Goal: Communication & Community: Answer question/provide support

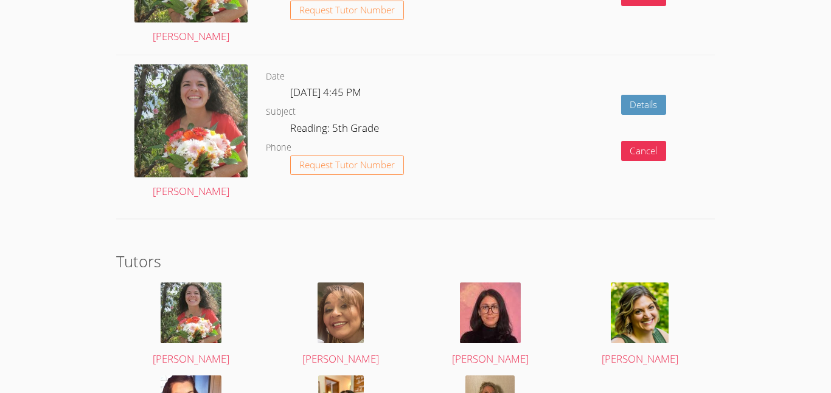
scroll to position [1814, 0]
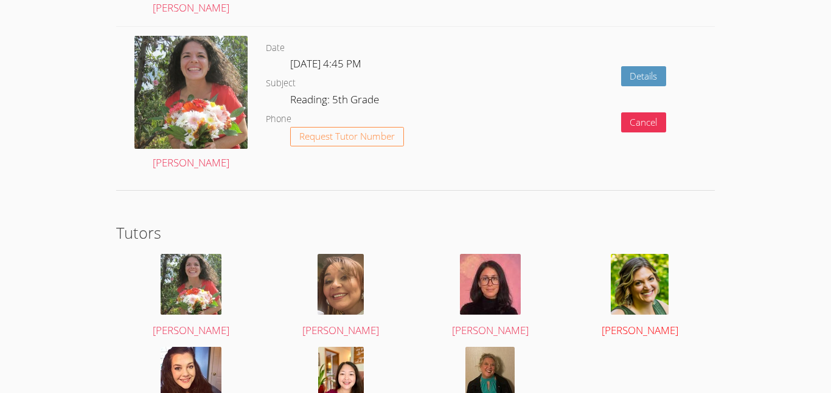
click at [671, 310] on div at bounding box center [640, 284] width 126 height 61
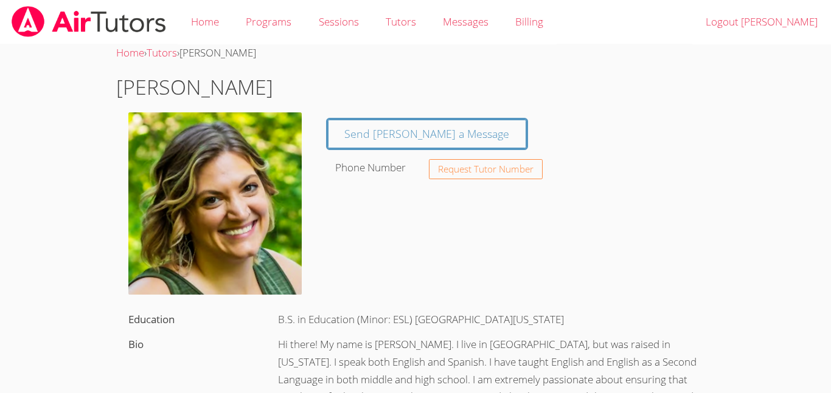
scroll to position [1718, 0]
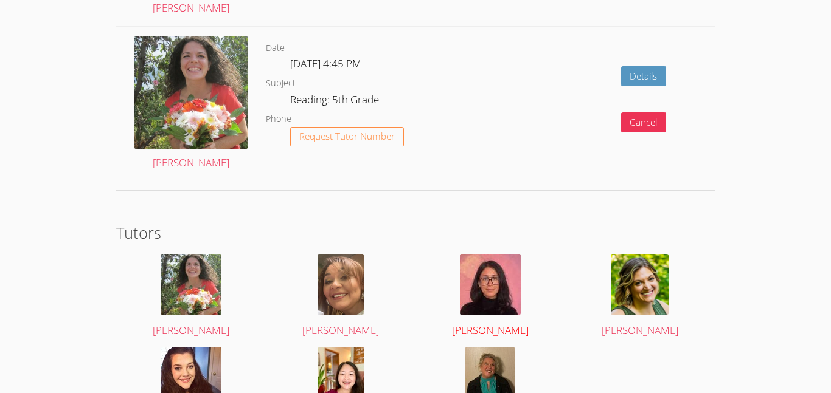
click at [466, 282] on img at bounding box center [490, 284] width 61 height 61
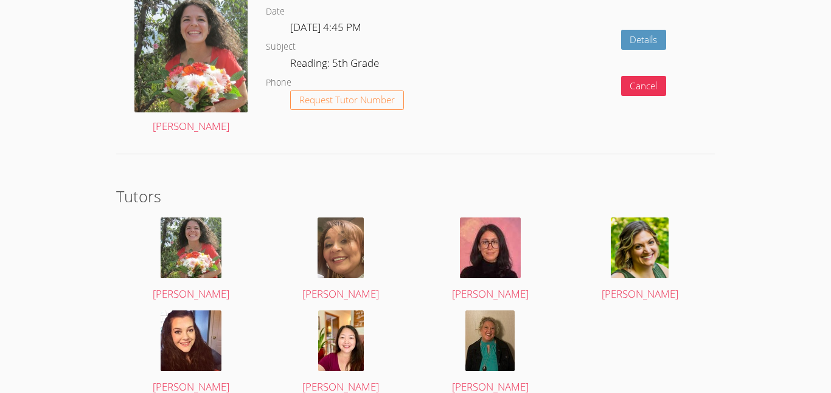
scroll to position [1814, 0]
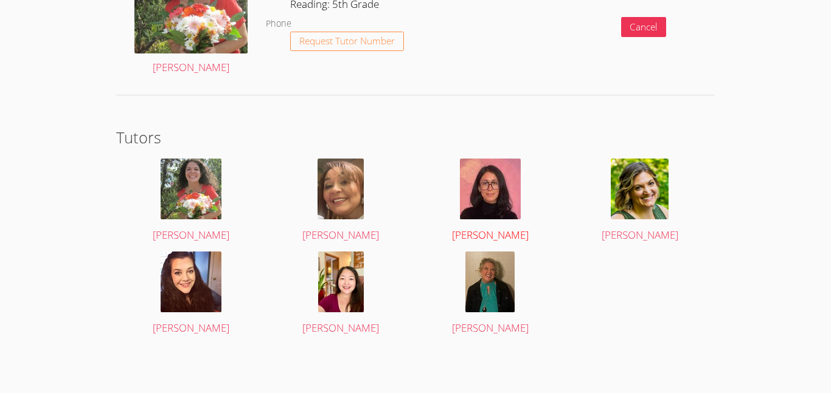
click at [486, 194] on img at bounding box center [490, 189] width 61 height 61
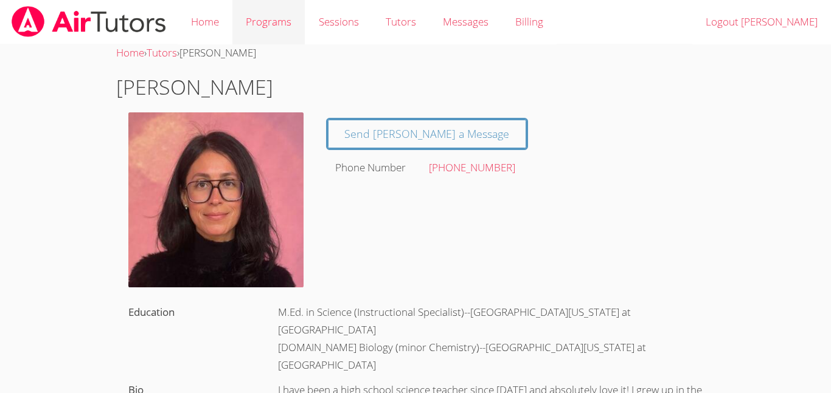
scroll to position [1814, 0]
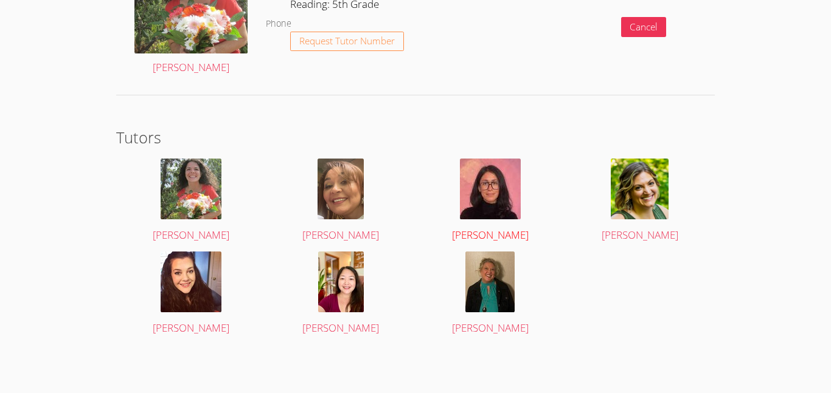
click at [499, 192] on img at bounding box center [490, 189] width 61 height 61
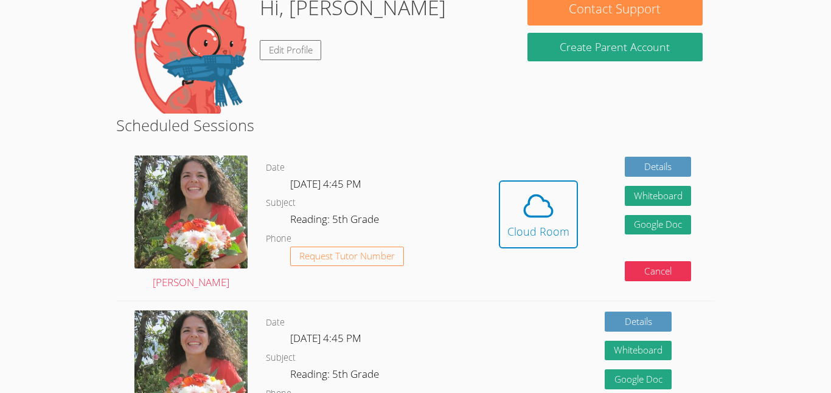
scroll to position [208, 0]
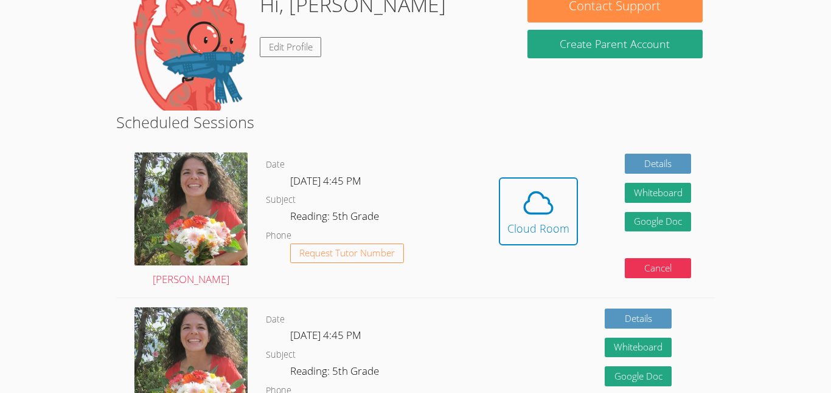
click at [537, 223] on div "Cloud Room" at bounding box center [538, 228] width 62 height 17
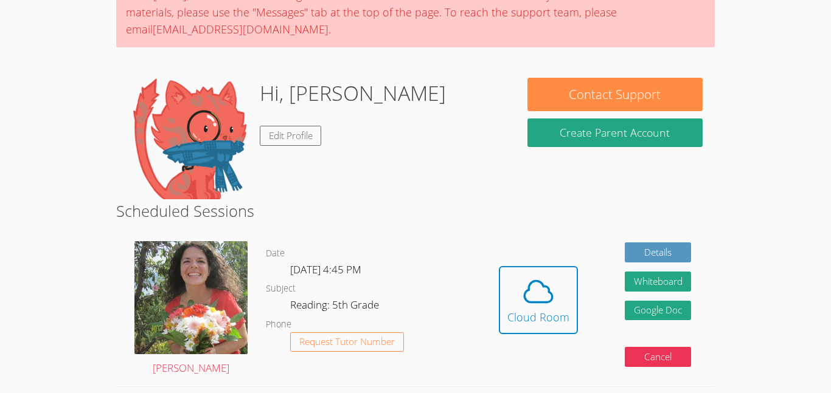
scroll to position [119, 0]
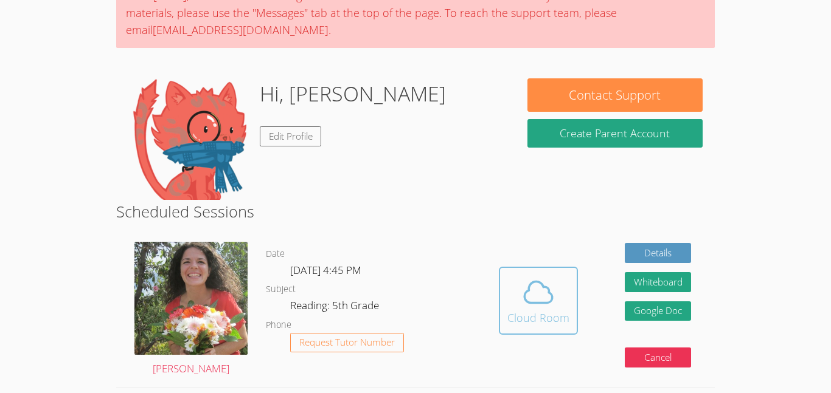
click at [546, 275] on icon at bounding box center [538, 292] width 34 height 34
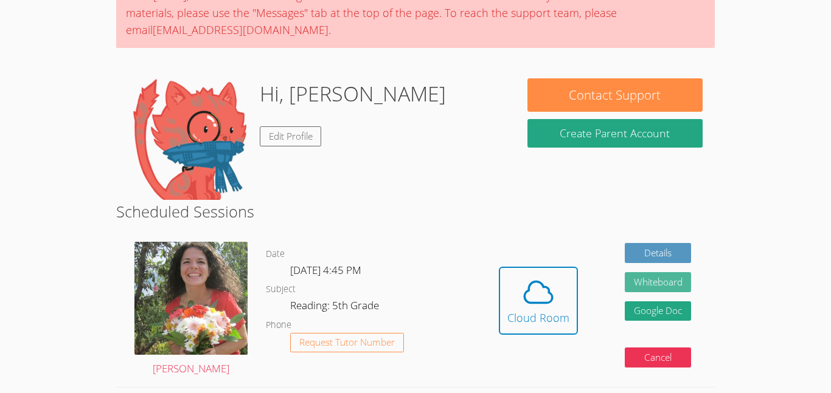
click at [636, 278] on button "Whiteboard" at bounding box center [657, 282] width 67 height 20
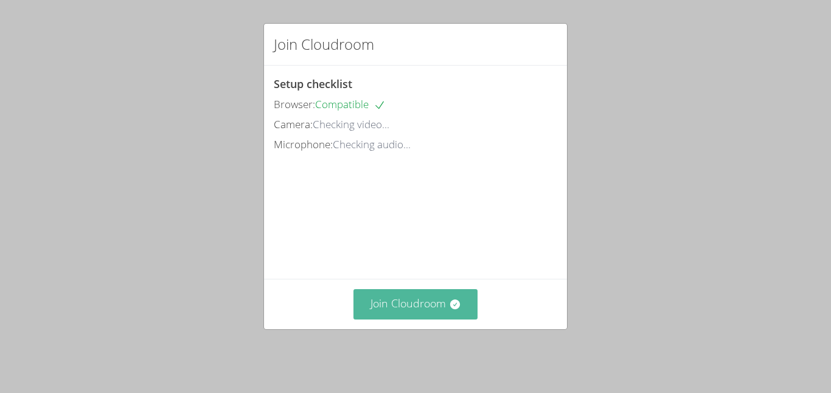
click at [452, 303] on button "Join Cloudroom" at bounding box center [415, 304] width 125 height 30
click at [460, 307] on icon at bounding box center [455, 305] width 12 height 12
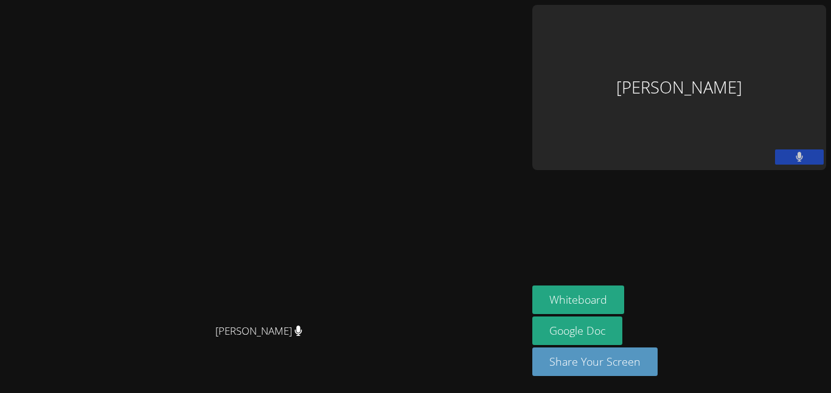
click at [355, 190] on video at bounding box center [264, 172] width 182 height 291
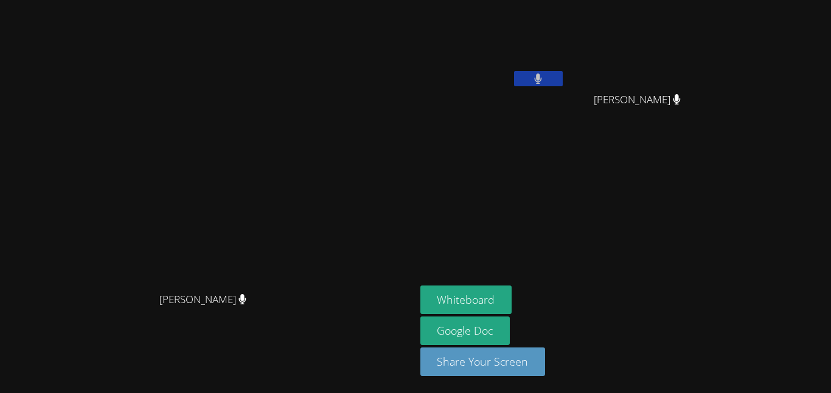
click at [562, 71] on button at bounding box center [538, 78] width 49 height 15
click at [562, 72] on button at bounding box center [538, 78] width 49 height 15
click at [562, 76] on button at bounding box center [538, 78] width 49 height 15
click at [544, 79] on icon at bounding box center [537, 79] width 13 height 10
click at [562, 74] on button at bounding box center [538, 78] width 49 height 15
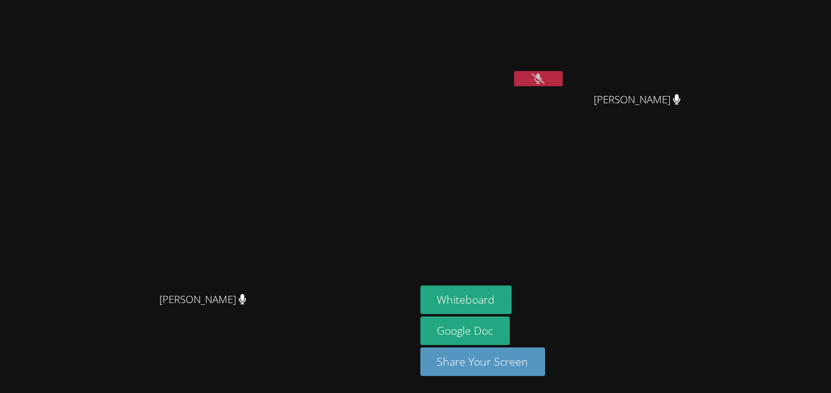
click at [562, 80] on button at bounding box center [538, 78] width 49 height 15
click at [562, 74] on button at bounding box center [538, 78] width 49 height 15
click at [544, 74] on icon at bounding box center [537, 79] width 13 height 10
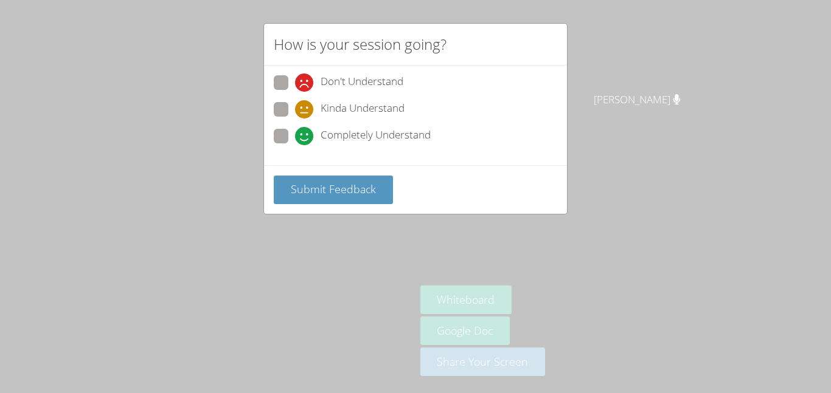
click at [404, 128] on span "Completely Understand" at bounding box center [375, 136] width 110 height 18
click at [305, 129] on input "Completely Understand" at bounding box center [300, 134] width 10 height 10
radio input "true"
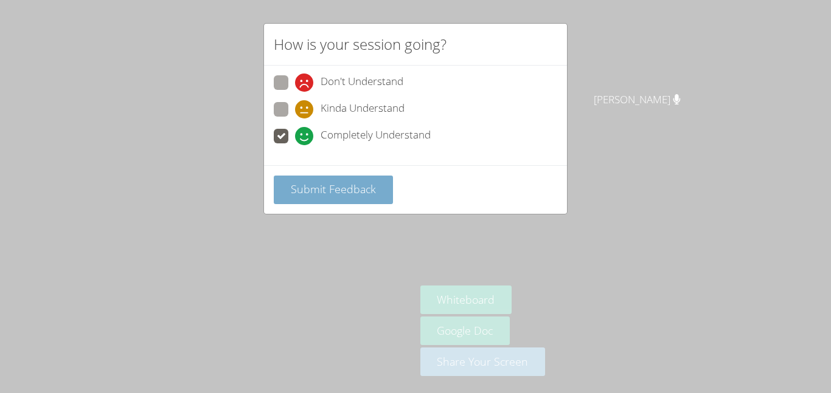
click at [364, 192] on span "Submit Feedback" at bounding box center [333, 189] width 85 height 15
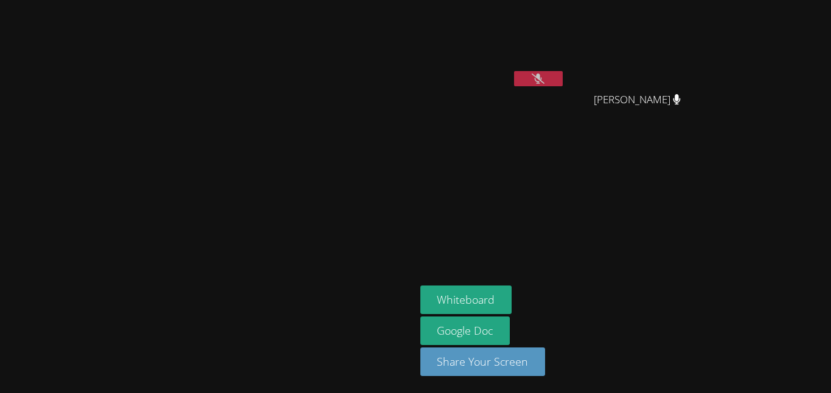
click at [562, 76] on button at bounding box center [538, 78] width 49 height 15
click at [544, 78] on icon at bounding box center [537, 79] width 13 height 10
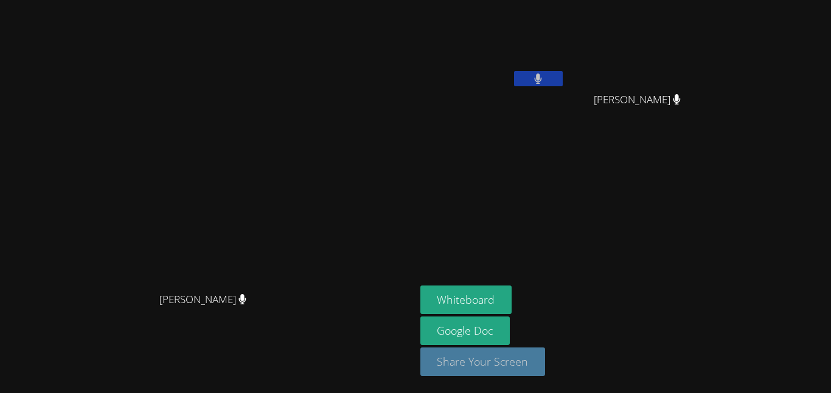
click at [545, 365] on button "Share Your Screen" at bounding box center [482, 362] width 125 height 29
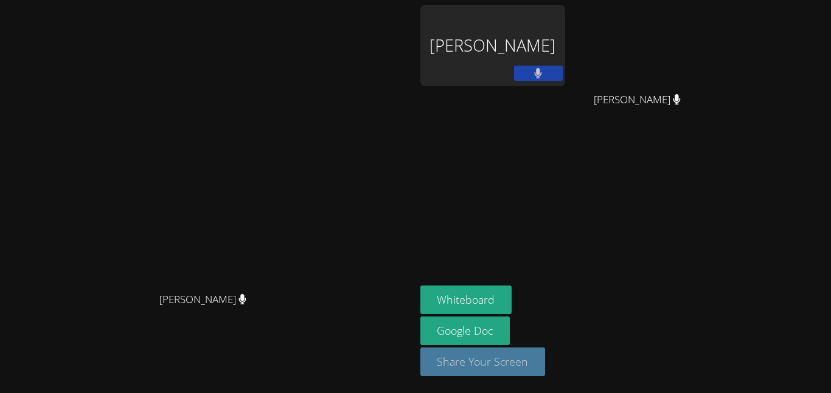
click at [545, 361] on button "Share Your Screen" at bounding box center [482, 362] width 125 height 29
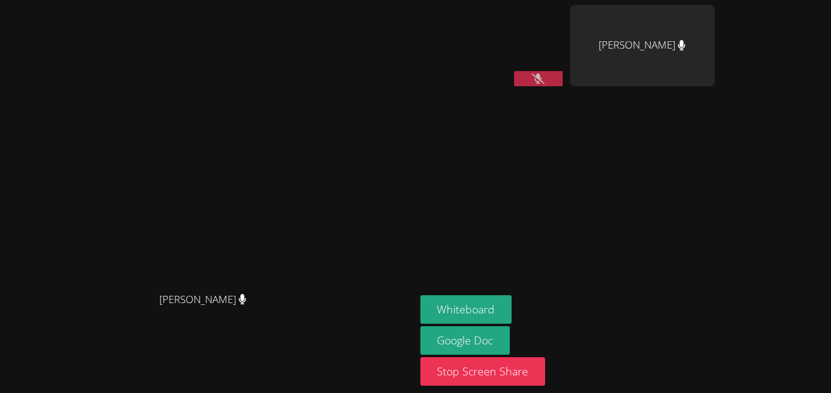
click at [562, 72] on button at bounding box center [538, 78] width 49 height 15
click at [565, 133] on div "Silvia Iguardia Rodriguez" at bounding box center [492, 70] width 145 height 130
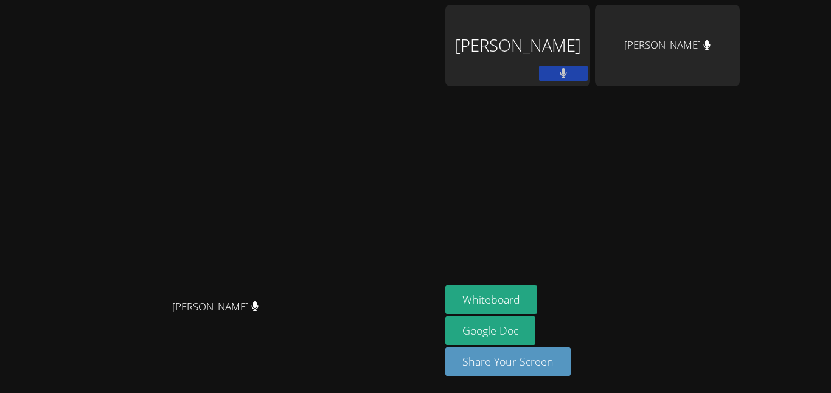
click at [739, 296] on div "Whiteboard Google Doc Share Your Screen" at bounding box center [592, 336] width 294 height 100
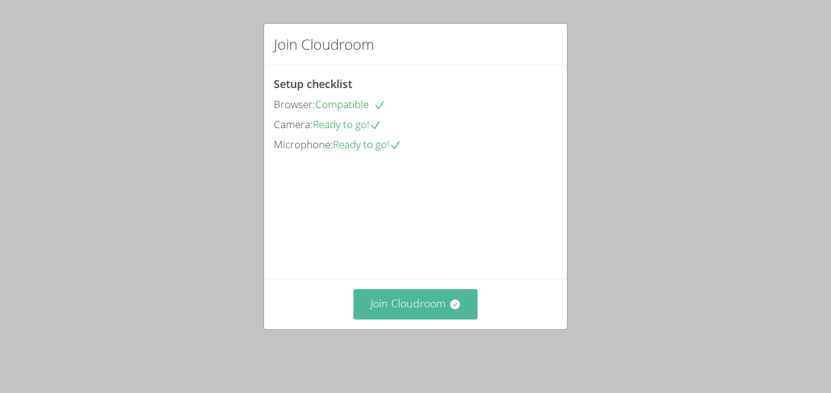
click at [427, 305] on button "Join Cloudroom" at bounding box center [415, 304] width 125 height 30
